Goal: Task Accomplishment & Management: Manage account settings

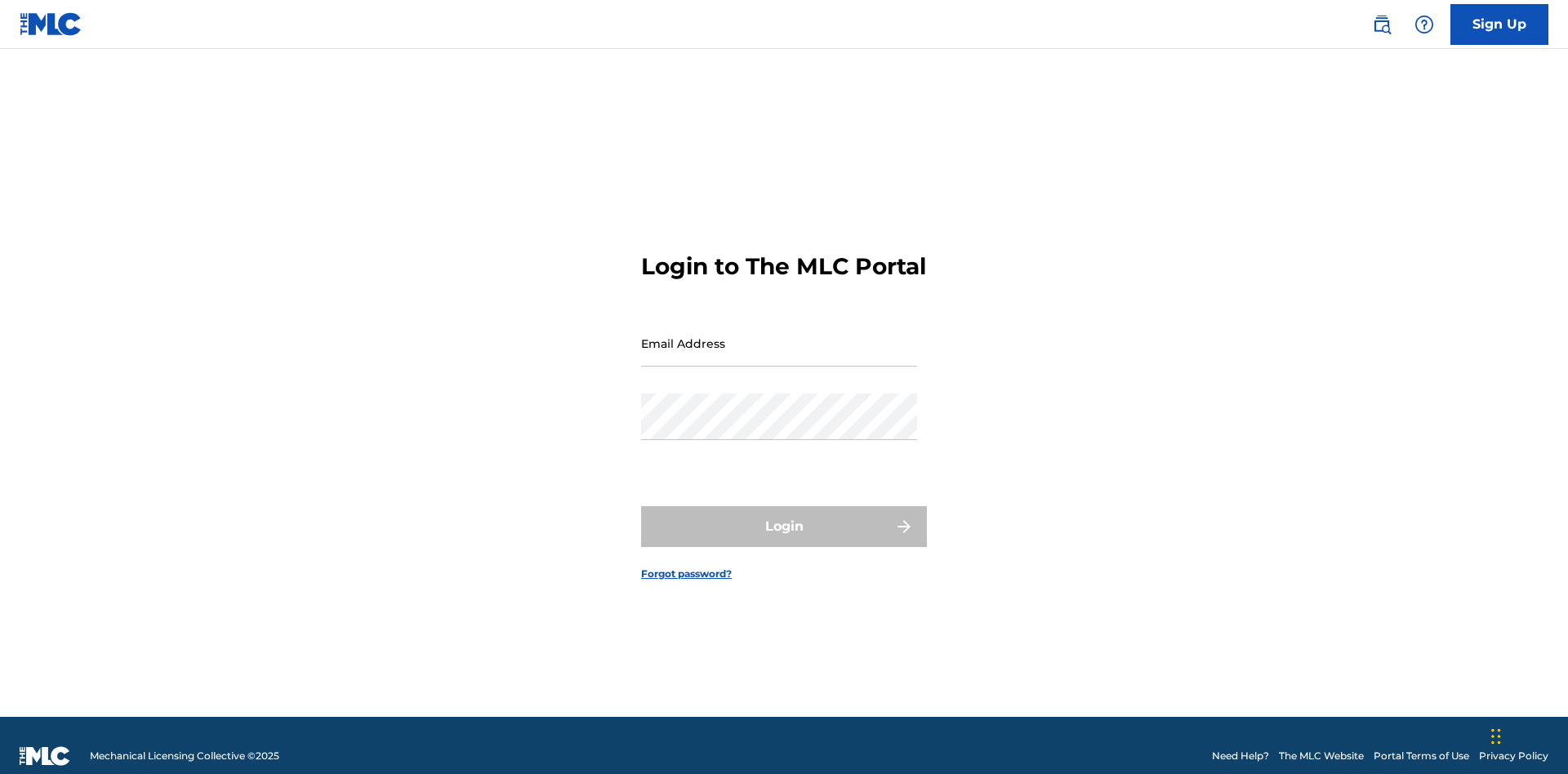
scroll to position [21, 0]
click at [779, 335] on input "Email Address" at bounding box center [779, 343] width 276 height 46
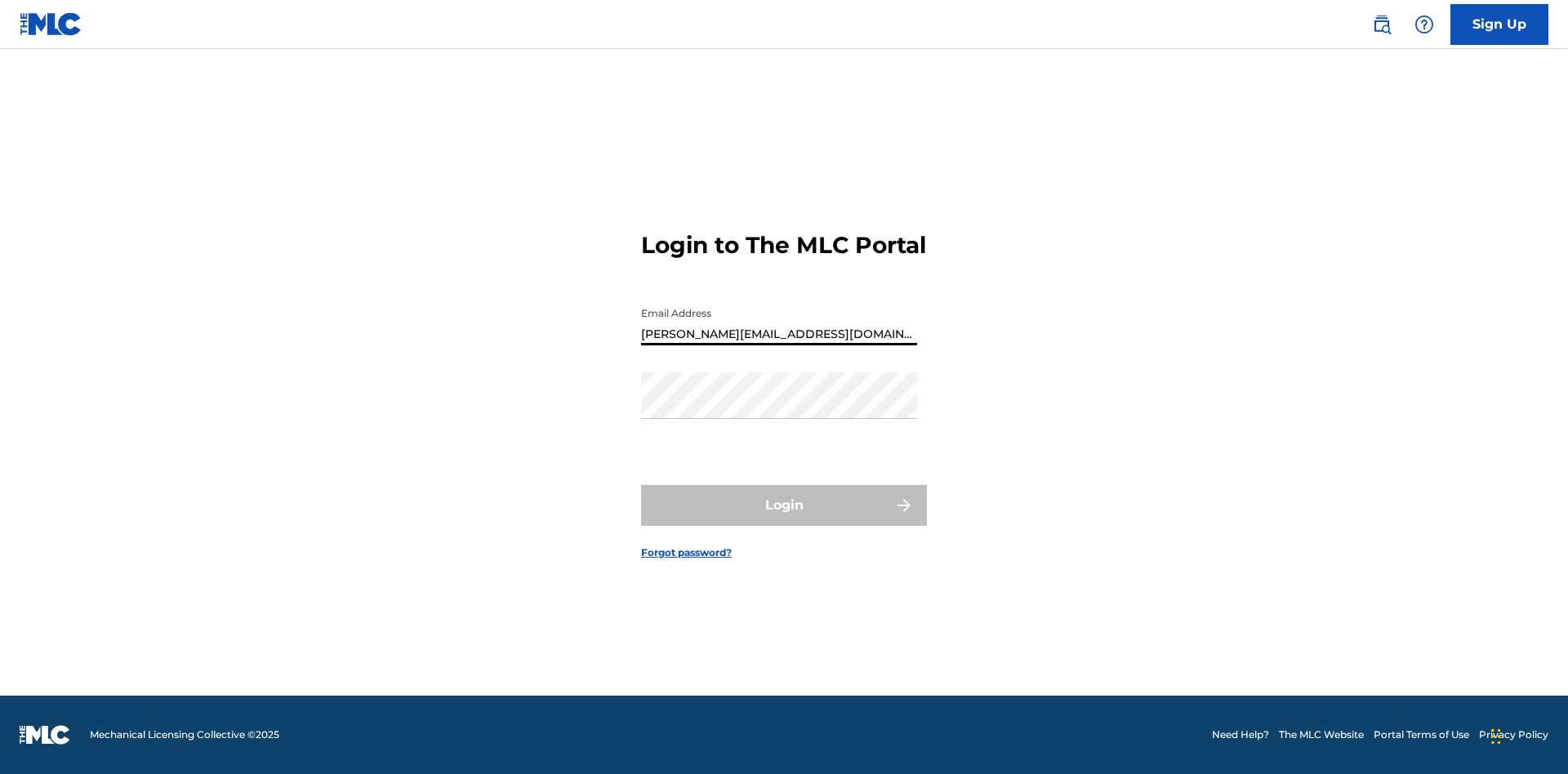
type input "Helena.Songwriter@gmail.com"
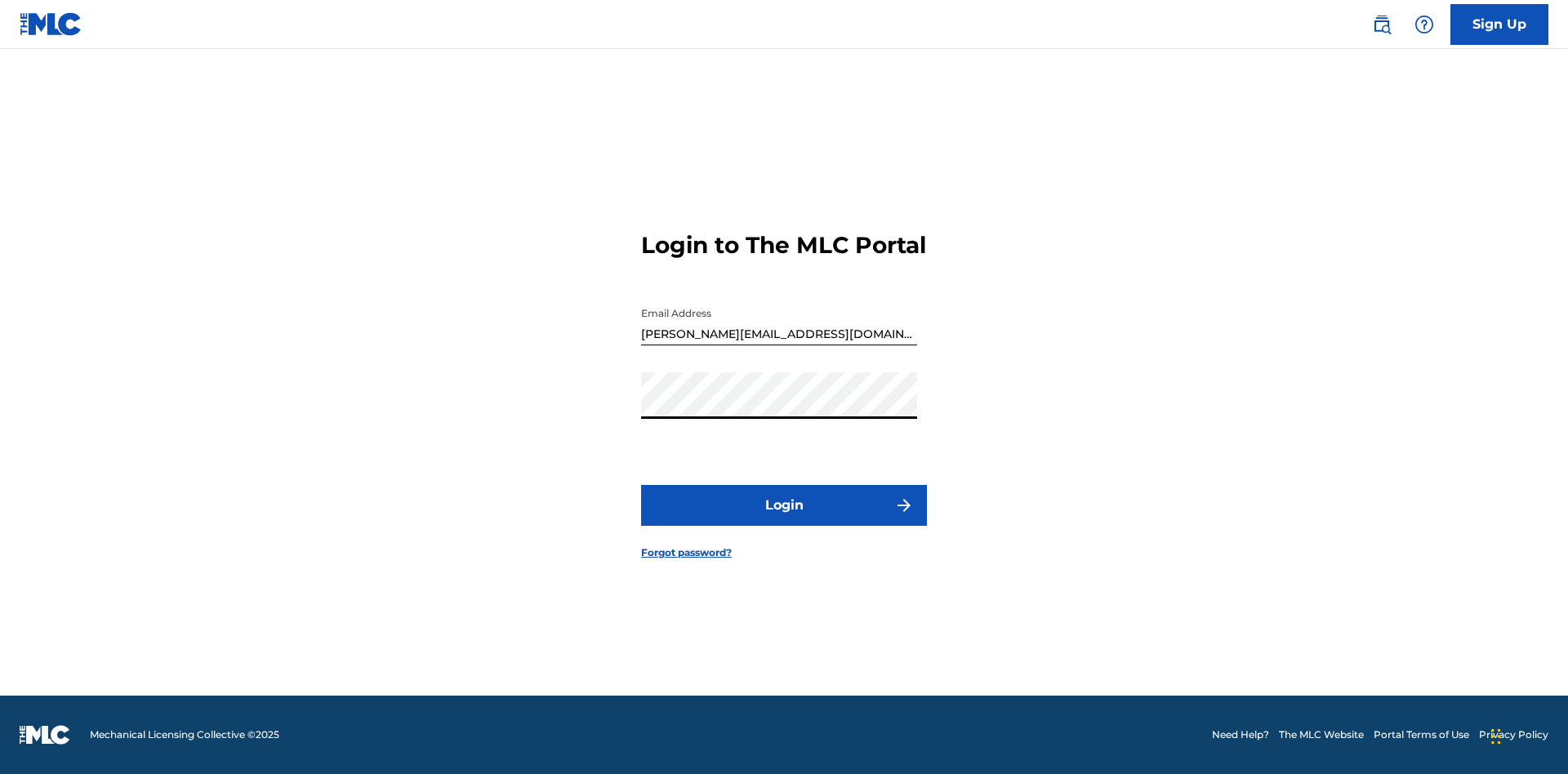
click at [784, 519] on button "Login" at bounding box center [784, 505] width 286 height 41
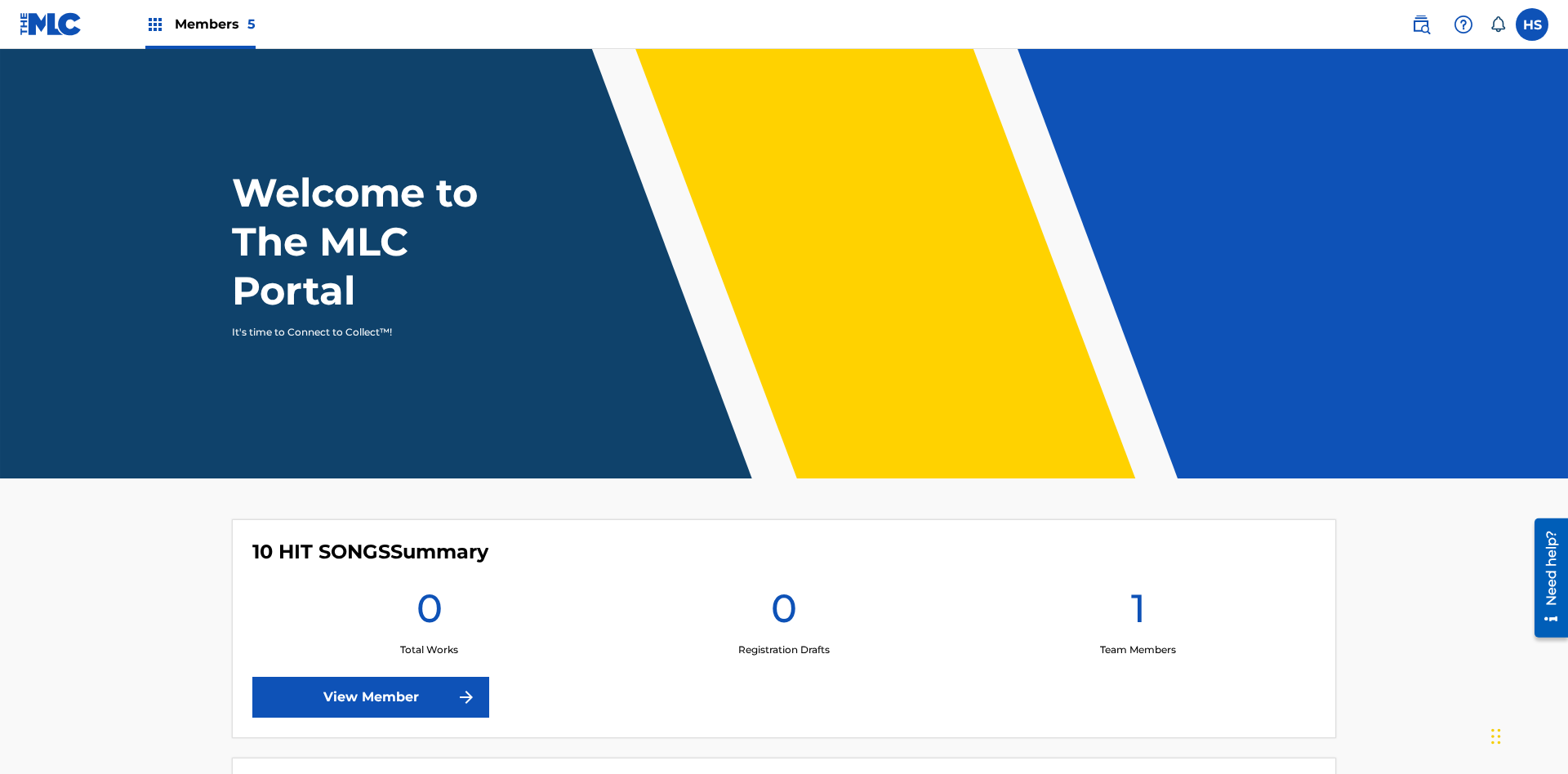
scroll to position [71, 0]
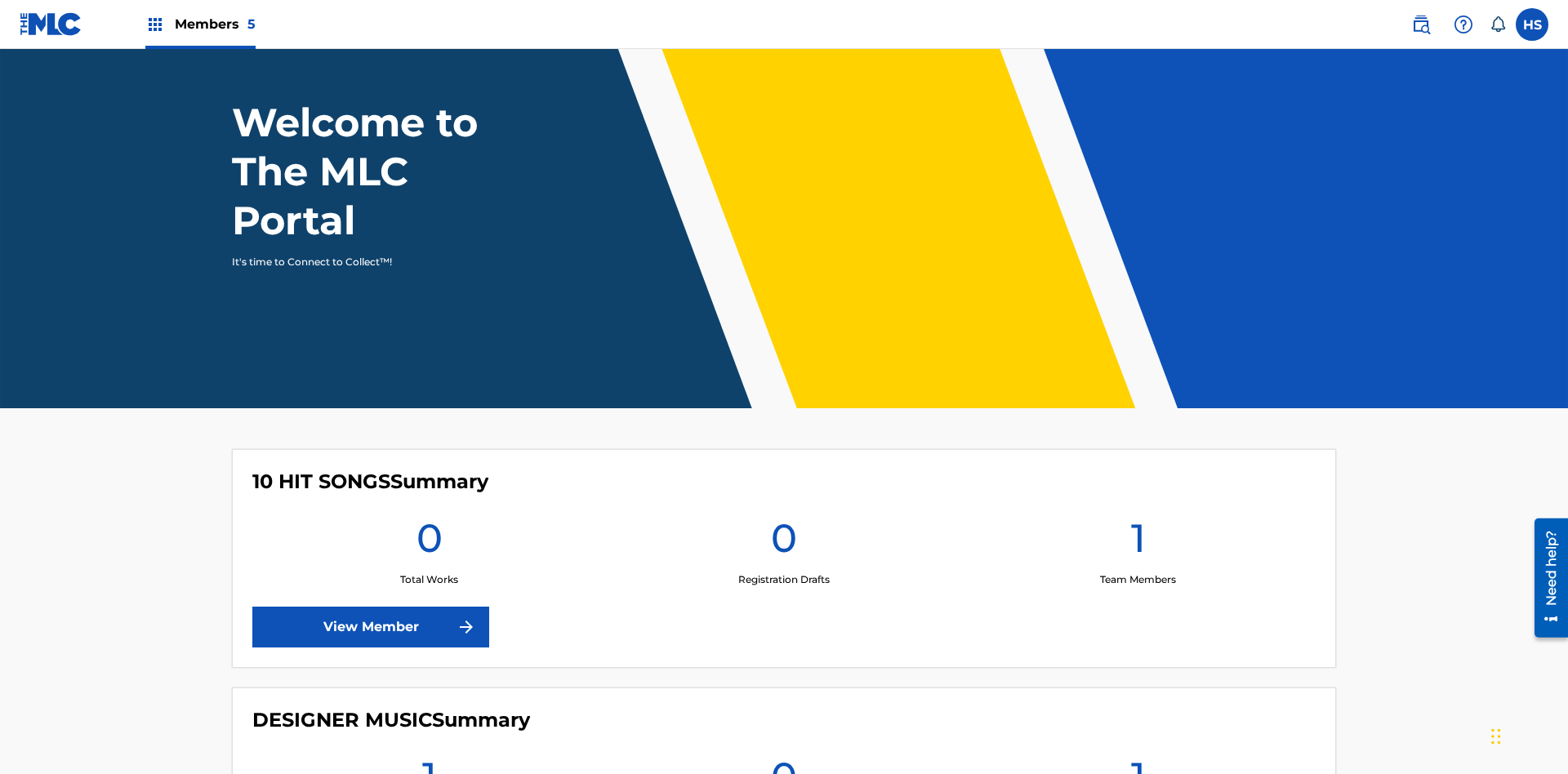
click at [199, 24] on span "Members 5" at bounding box center [214, 24] width 81 height 19
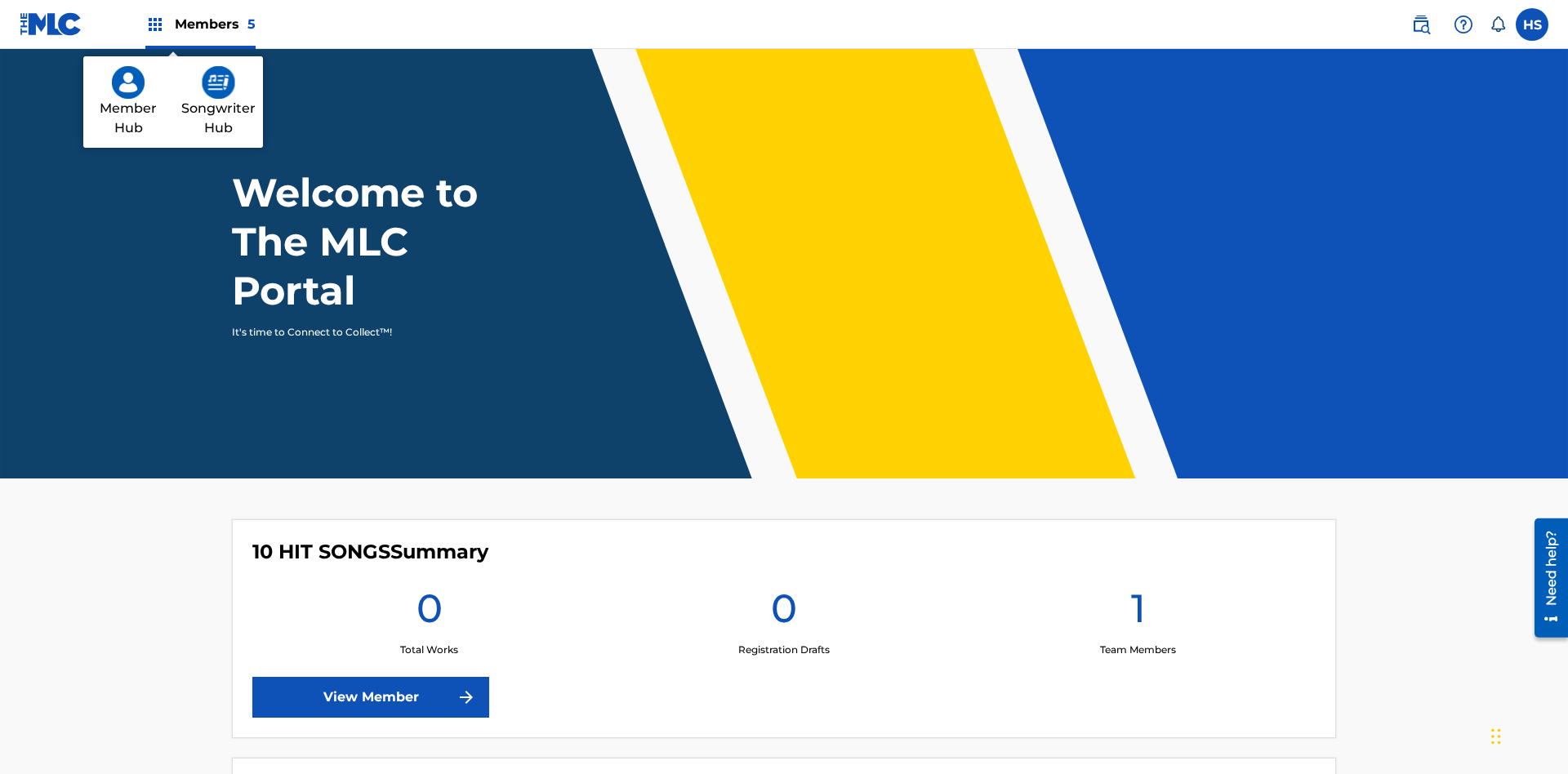
click at [218, 82] on img at bounding box center [218, 82] width 33 height 33
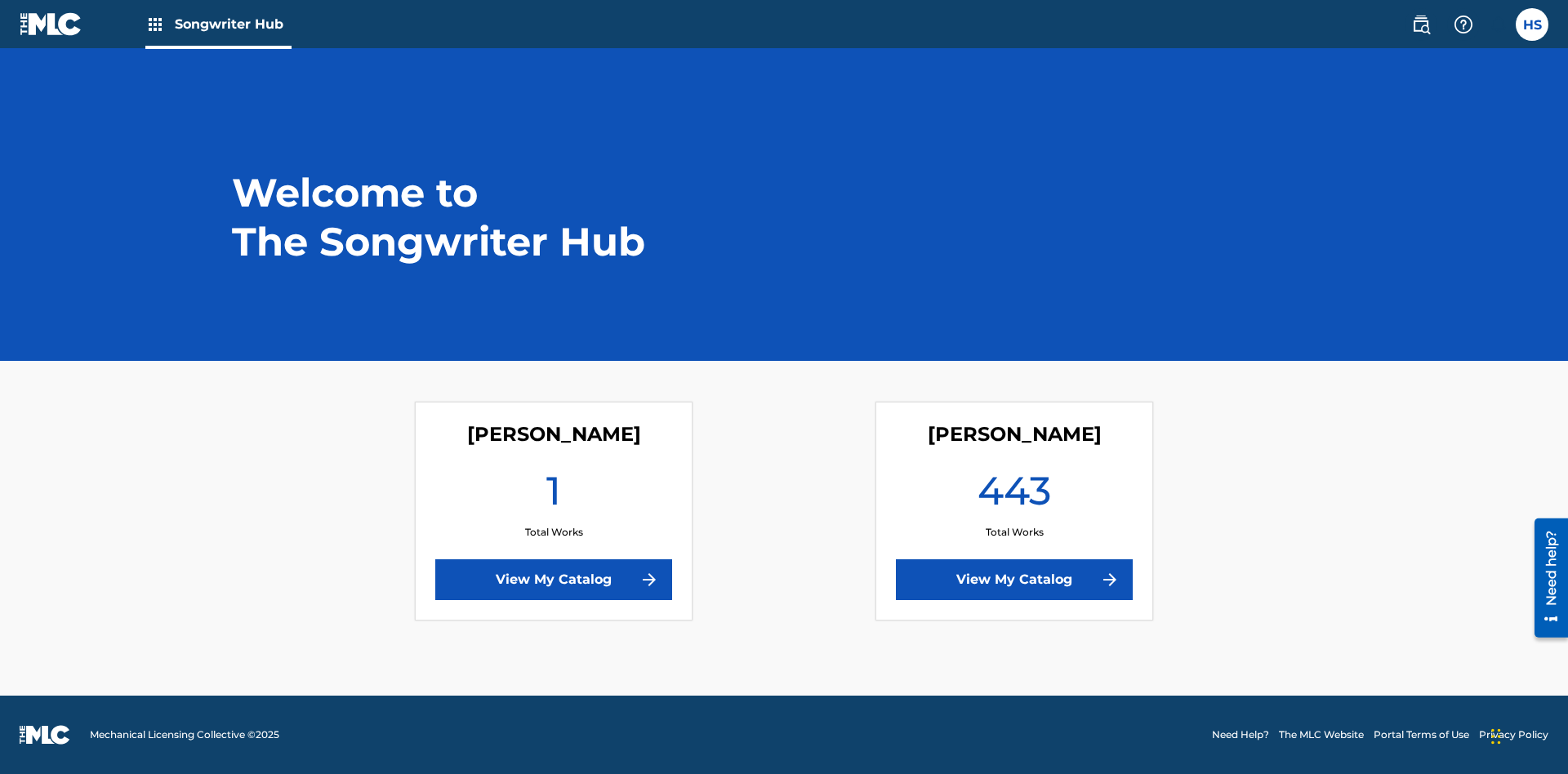
click at [554, 580] on link "View My Catalog" at bounding box center [554, 579] width 237 height 41
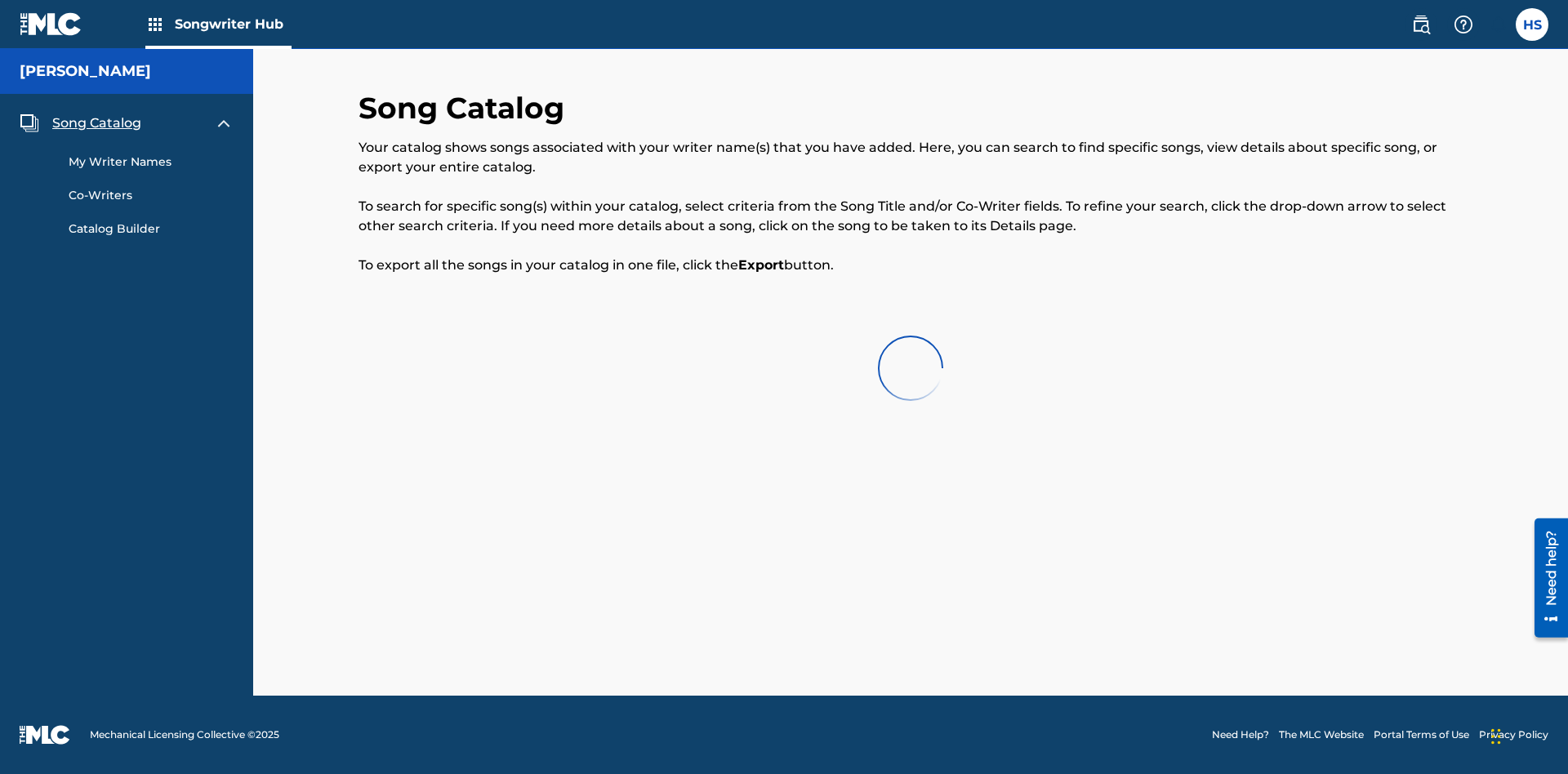
click at [97, 123] on span "Song Catalog" at bounding box center [97, 123] width 89 height 20
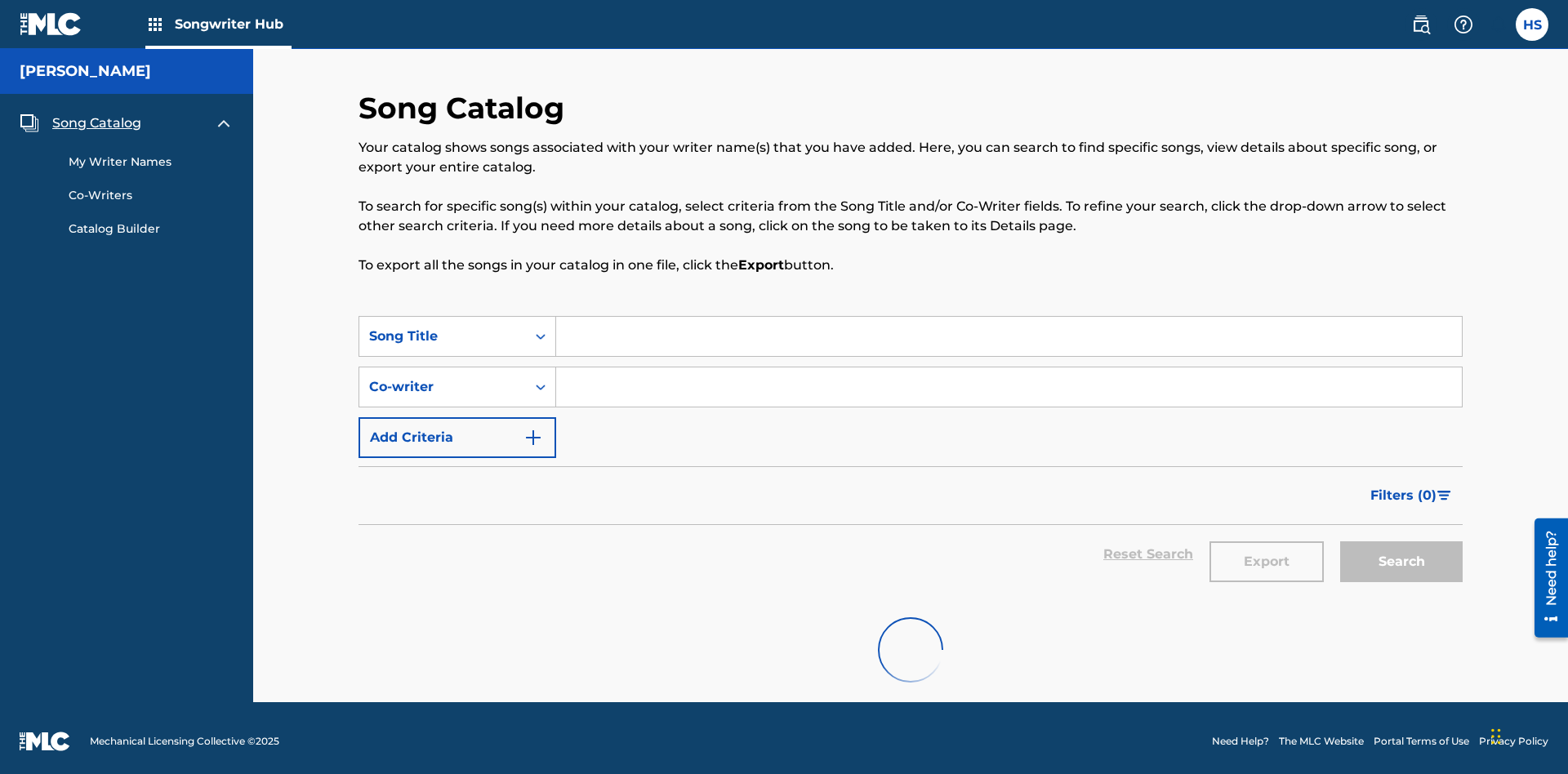
click at [151, 156] on link "My Writer Names" at bounding box center [151, 162] width 165 height 17
